Goal: Task Accomplishment & Management: Complete application form

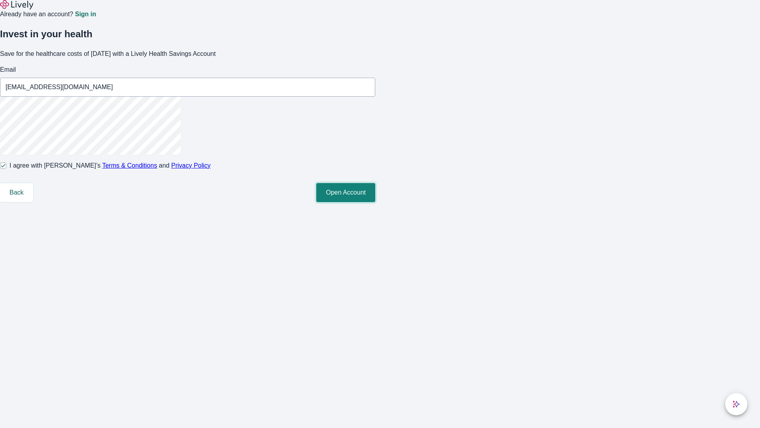
click at [375, 202] on button "Open Account" at bounding box center [345, 192] width 59 height 19
type input "[EMAIL_ADDRESS][DOMAIN_NAME]"
click at [6, 169] on input "I agree with Lively’s Terms & Conditions and Privacy Policy" at bounding box center [3, 165] width 6 height 6
checkbox input "false"
type input "[EMAIL_ADDRESS][DOMAIN_NAME]"
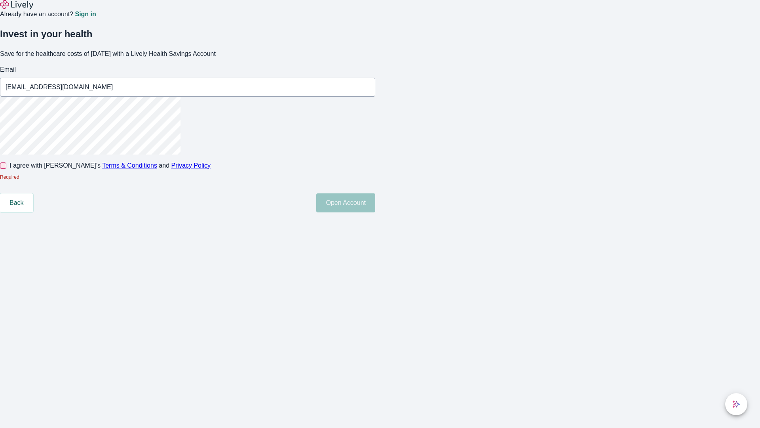
click at [6, 169] on input "I agree with Lively’s Terms & Conditions and Privacy Policy" at bounding box center [3, 165] width 6 height 6
checkbox input "true"
click at [375, 202] on button "Open Account" at bounding box center [345, 192] width 59 height 19
